Goal: Understand process/instructions

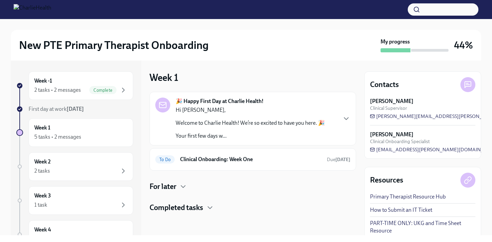
click at [338, 113] on div "🎉 Happy First Day at Charlie Health! Hi [PERSON_NAME], Welcome to Charlie Healt…" at bounding box center [252, 119] width 195 height 42
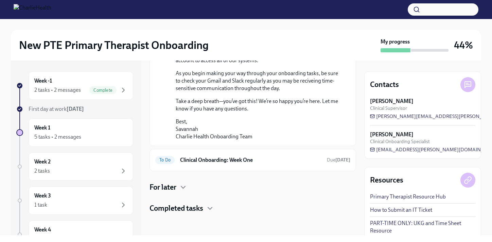
scroll to position [536, 0]
click at [214, 159] on h6 "Clinical Onboarding: Week One" at bounding box center [250, 159] width 141 height 7
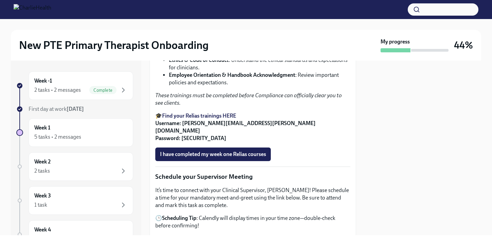
scroll to position [491, 0]
click at [207, 119] on strong "Find your Relias trainings HERE" at bounding box center [199, 115] width 74 height 6
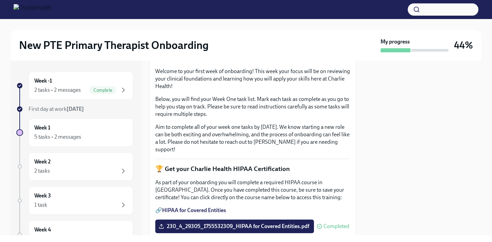
scroll to position [99, 0]
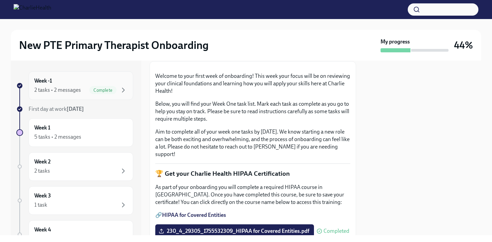
click at [64, 84] on div "Week -1 2 tasks • 2 messages Complete" at bounding box center [80, 85] width 93 height 17
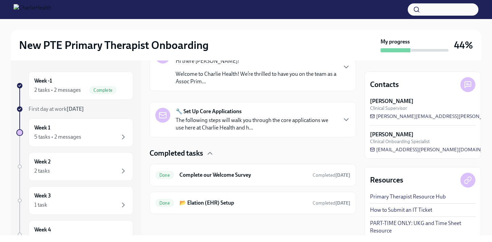
scroll to position [131, 0]
click at [57, 130] on div "Week 1 5 tasks • 2 messages" at bounding box center [80, 132] width 93 height 17
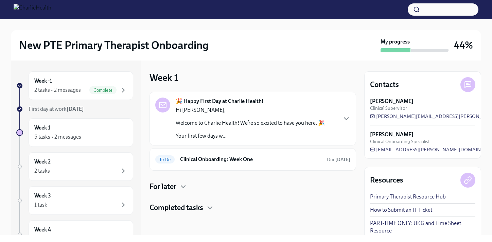
click at [315, 119] on div "Hi [PERSON_NAME], Welcome to Charlie Health! We’re so excited to have you here.…" at bounding box center [250, 122] width 149 height 33
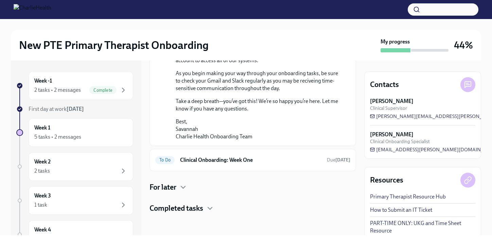
scroll to position [536, 0]
click at [232, 158] on h6 "Clinical Onboarding: Week One" at bounding box center [250, 159] width 141 height 7
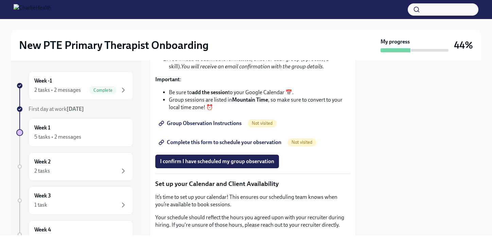
scroll to position [1015, 0]
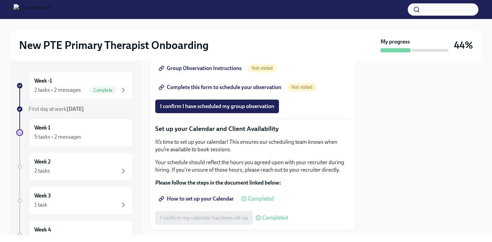
click at [200, 72] on span "Group Observation Instructions" at bounding box center [201, 68] width 82 height 7
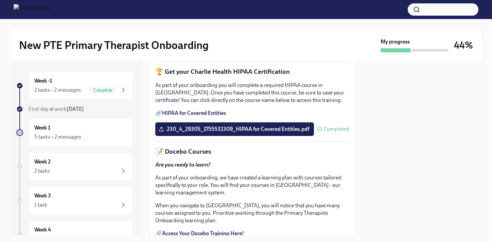
scroll to position [0, 0]
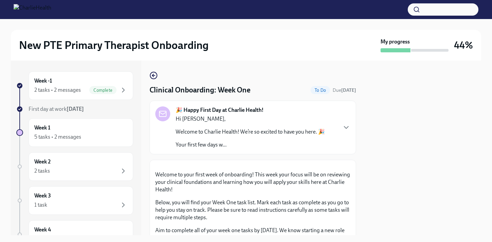
click at [311, 91] on span "To Do" at bounding box center [320, 90] width 19 height 5
click at [155, 75] on icon "button" at bounding box center [154, 75] width 8 height 8
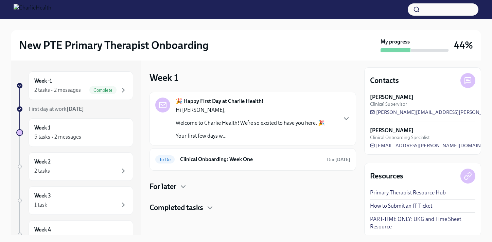
scroll to position [5, 0]
click at [210, 158] on h6 "Clinical Onboarding: Week One" at bounding box center [250, 159] width 141 height 7
